Goal: Task Accomplishment & Management: Use online tool/utility

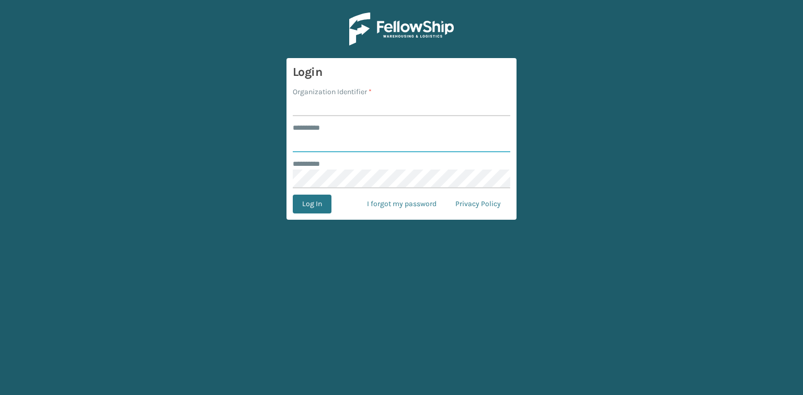
type input "*******"
click at [313, 114] on input "Organization Identifier *" at bounding box center [402, 106] width 218 height 19
type input "REMCO COSTCO"
click at [311, 204] on button "Log In" at bounding box center [312, 203] width 39 height 19
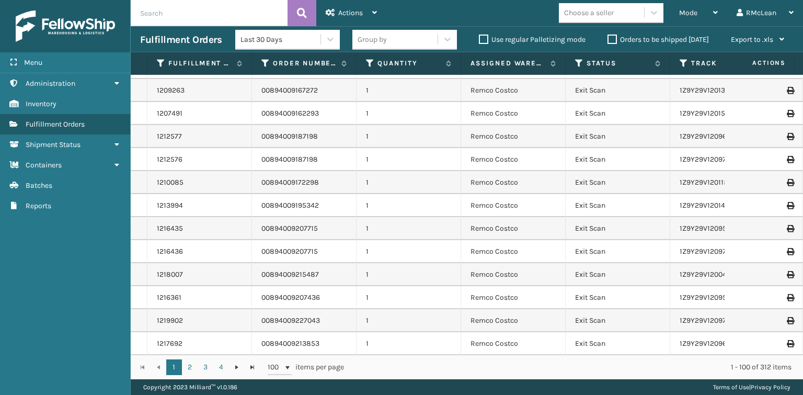
scroll to position [261, 0]
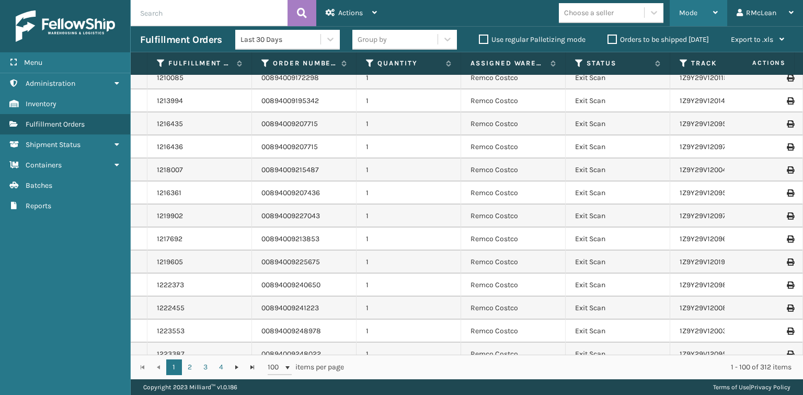
click at [679, 14] on span "Mode" at bounding box center [688, 12] width 18 height 9
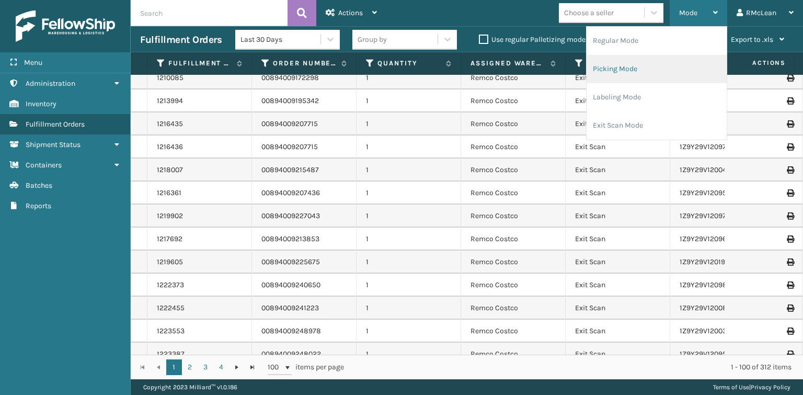
click at [602, 70] on li "Picking Mode" at bounding box center [657, 69] width 140 height 28
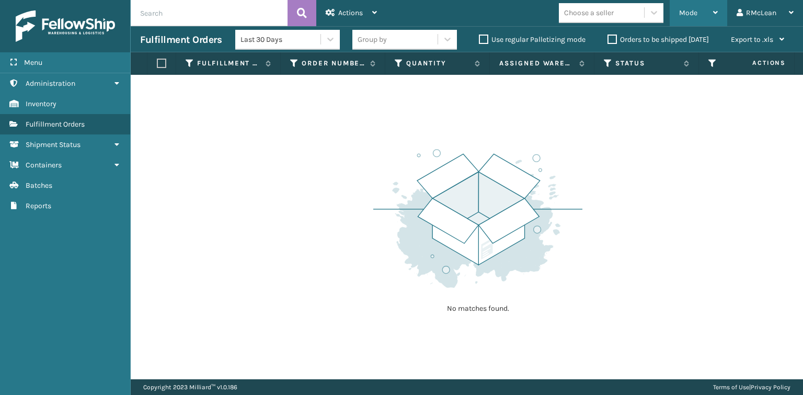
click at [701, 5] on div "Mode" at bounding box center [698, 13] width 39 height 26
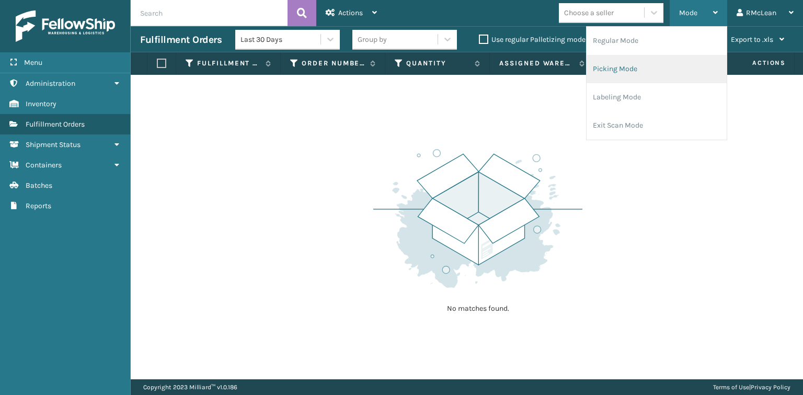
click at [613, 70] on li "Picking Mode" at bounding box center [657, 69] width 140 height 28
